Goal: Information Seeking & Learning: Learn about a topic

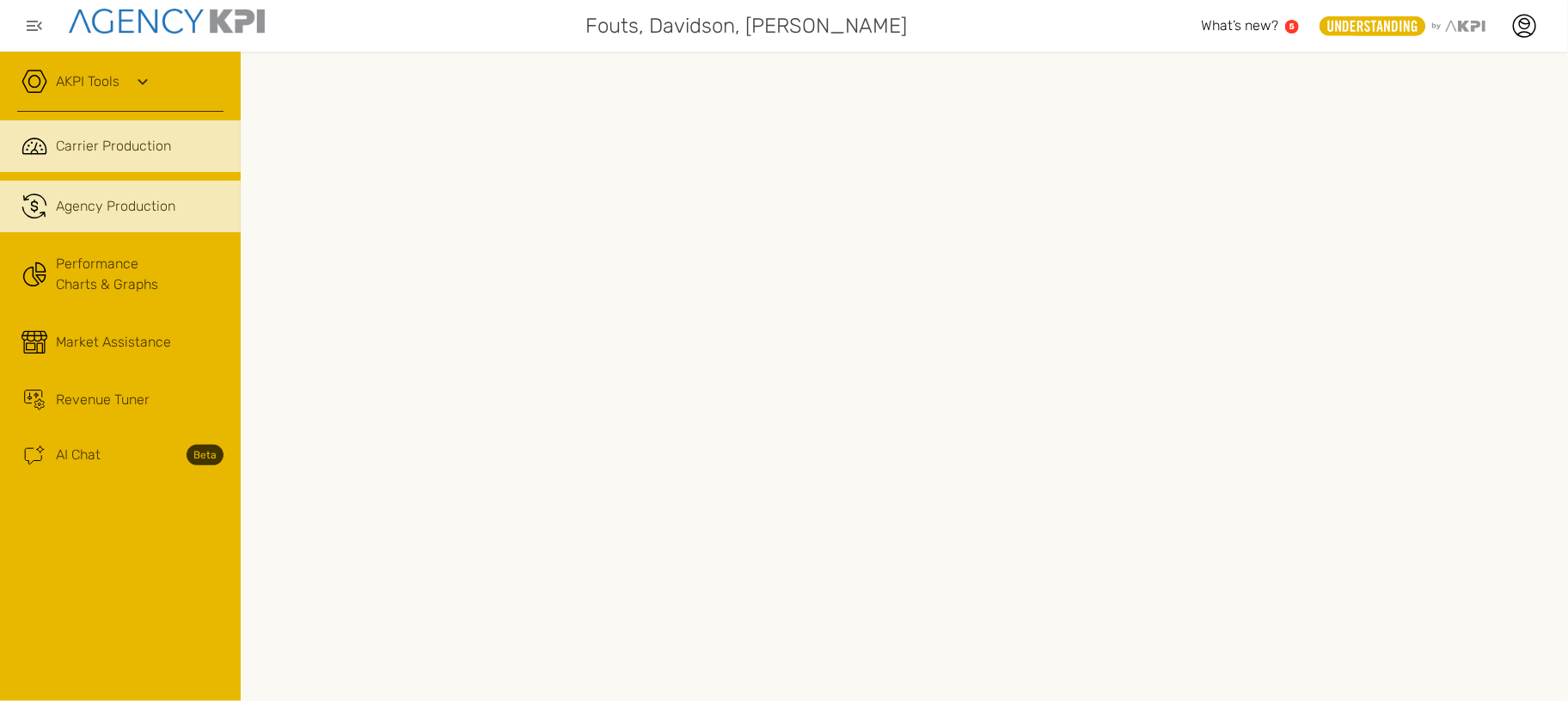
click at [147, 213] on span "Agency Production" at bounding box center [115, 207] width 120 height 21
